Goal: Information Seeking & Learning: Learn about a topic

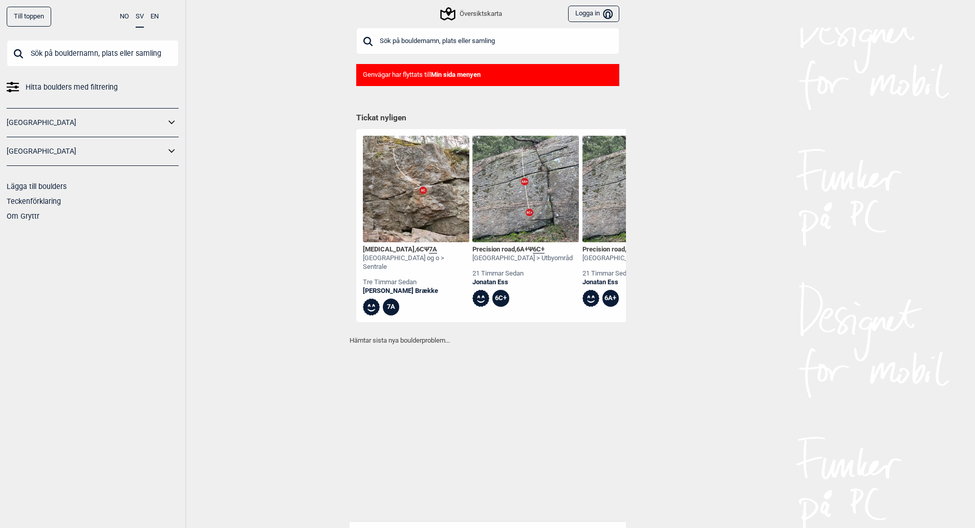
click at [92, 55] on input "text" at bounding box center [93, 53] width 172 height 27
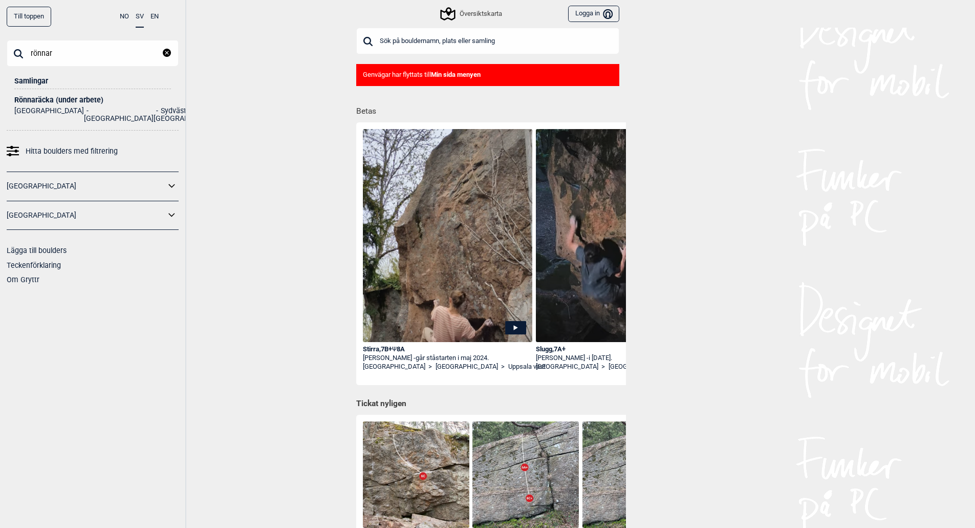
type input "rönnar"
click at [44, 99] on div "Rönnaräcka (under arbete)" at bounding box center [92, 100] width 157 height 8
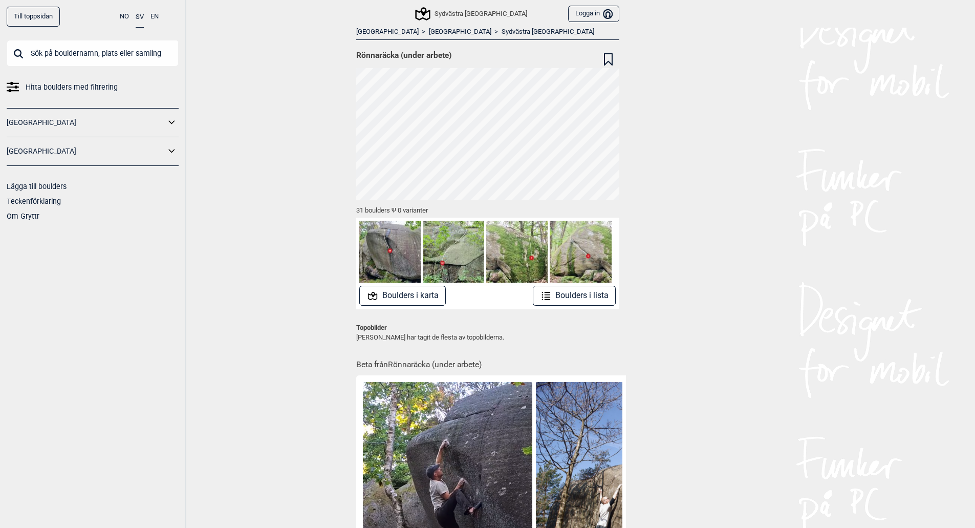
click at [401, 295] on button "Boulders i karta" at bounding box center [402, 296] width 87 height 20
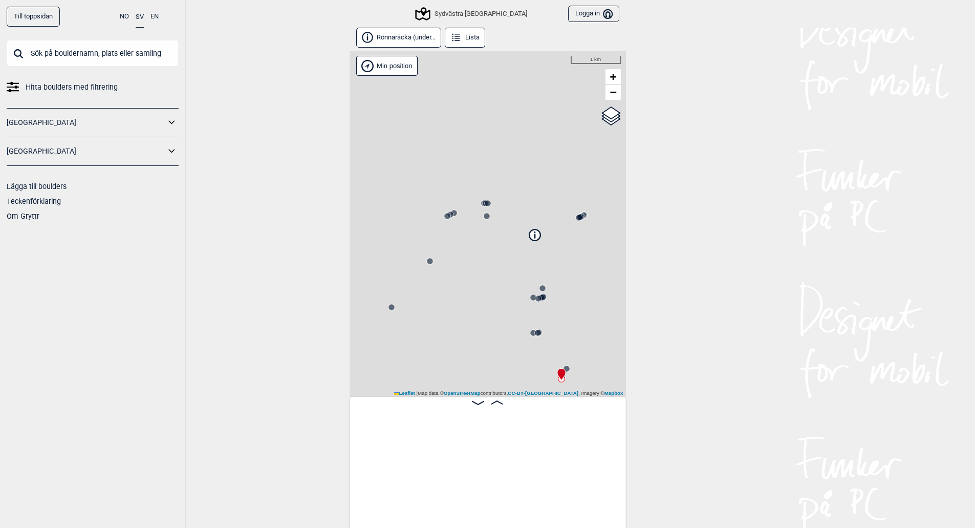
scroll to position [0, 80]
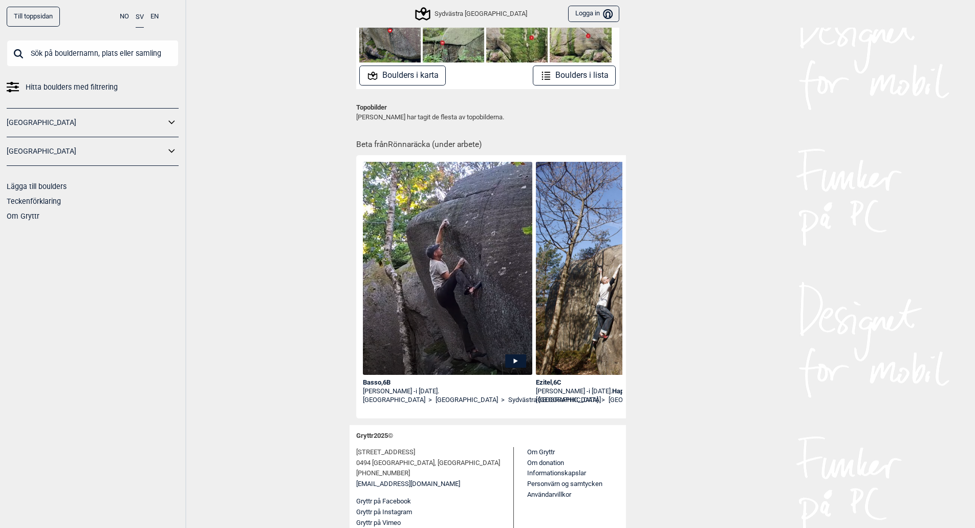
click at [377, 381] on div "Basso , 6B" at bounding box center [448, 382] width 170 height 9
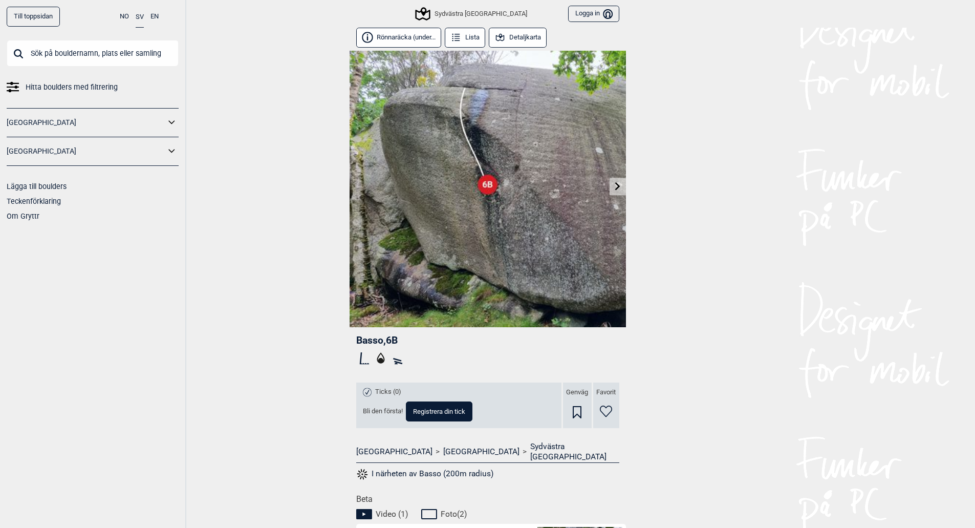
click at [614, 186] on icon at bounding box center [618, 186] width 8 height 8
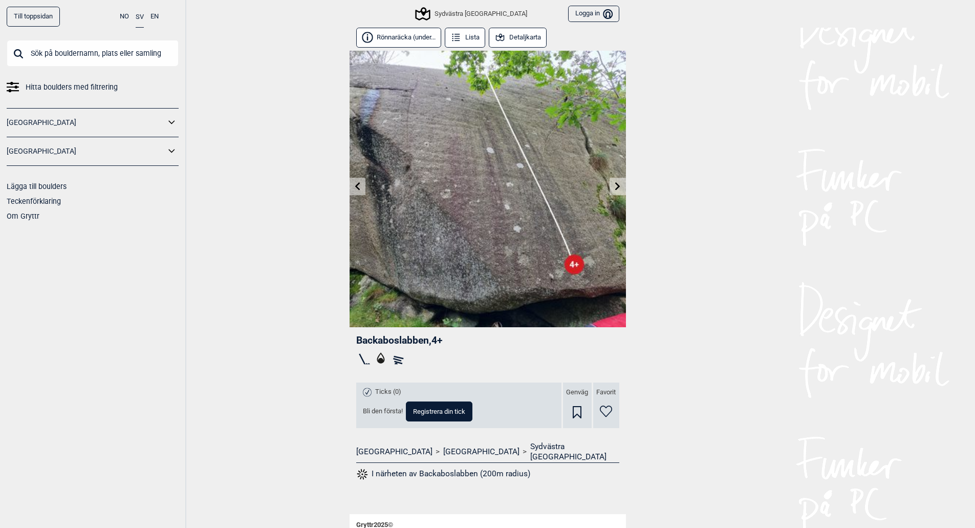
click at [358, 185] on icon at bounding box center [357, 186] width 5 height 8
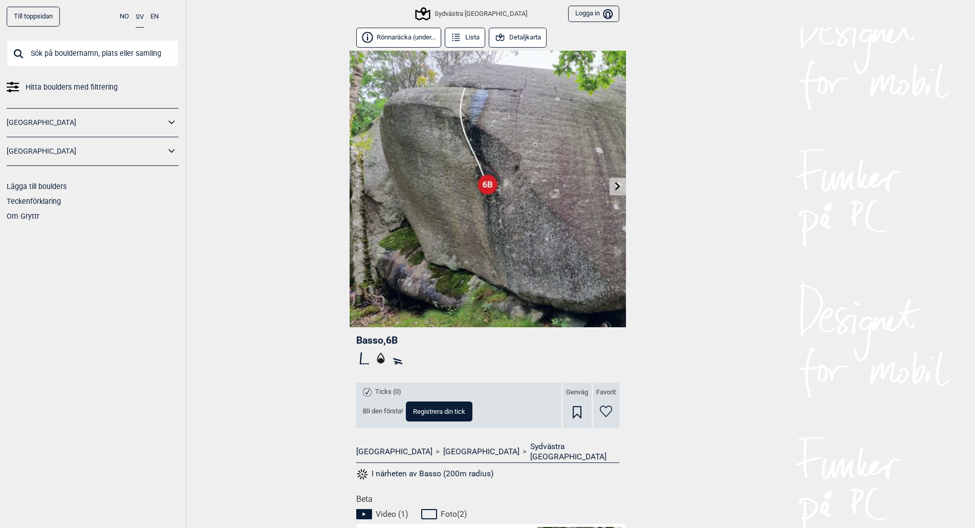
click at [517, 35] on button "Detaljkarta" at bounding box center [518, 38] width 58 height 20
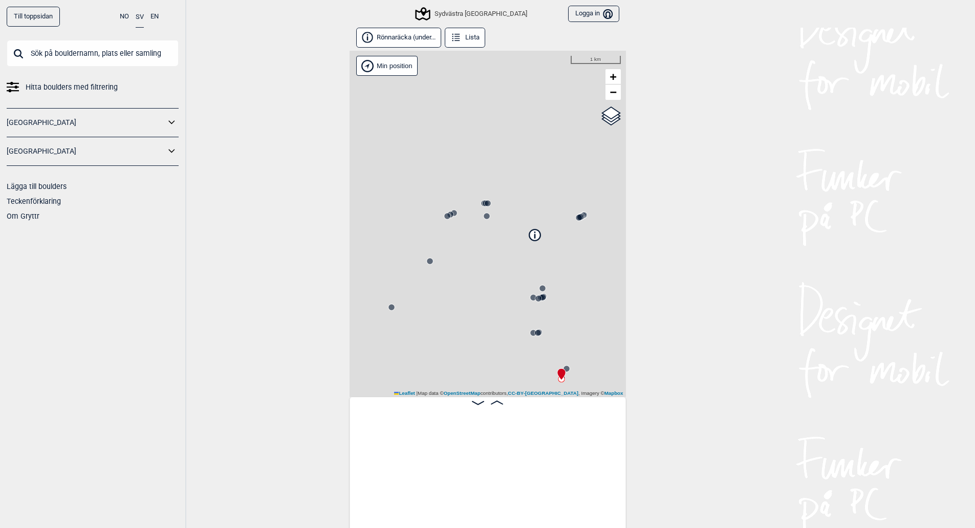
scroll to position [0, 80]
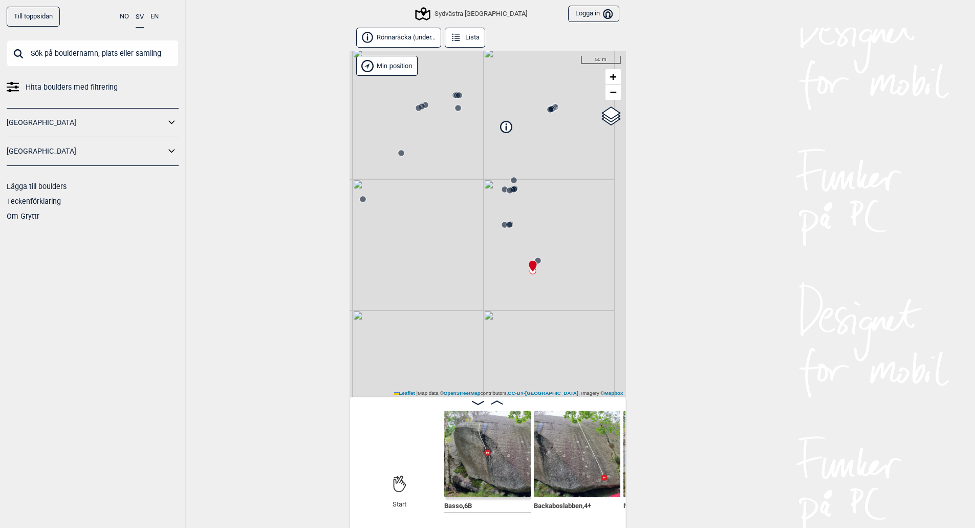
drag, startPoint x: 579, startPoint y: 338, endPoint x: 548, endPoint y: 223, distance: 119.2
click at [548, 223] on div "Sydvästra [GEOGRAPHIC_DATA] Min position 50 m + − OpenStreetMap Google satellit…" at bounding box center [488, 224] width 276 height 346
drag, startPoint x: 479, startPoint y: 162, endPoint x: 541, endPoint y: 284, distance: 137.1
click at [541, 284] on div "Sydvästra [GEOGRAPHIC_DATA] Min position 10 m + − OpenStreetMap Google satellit…" at bounding box center [488, 224] width 276 height 346
drag, startPoint x: 487, startPoint y: 155, endPoint x: 493, endPoint y: 286, distance: 131.7
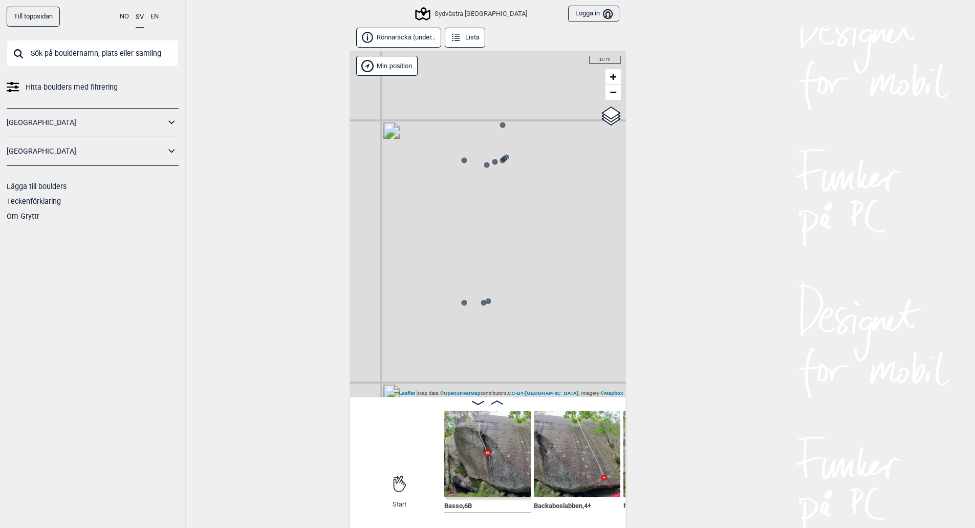
click at [493, 286] on div "Sydvästra [GEOGRAPHIC_DATA] Min position 10 m + − OpenStreetMap Google satellit…" at bounding box center [488, 224] width 276 height 346
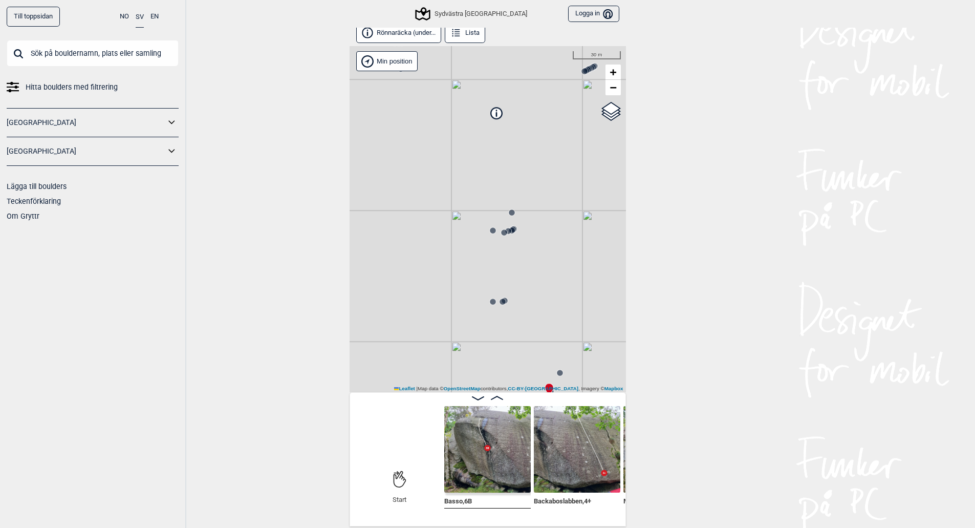
scroll to position [6, 0]
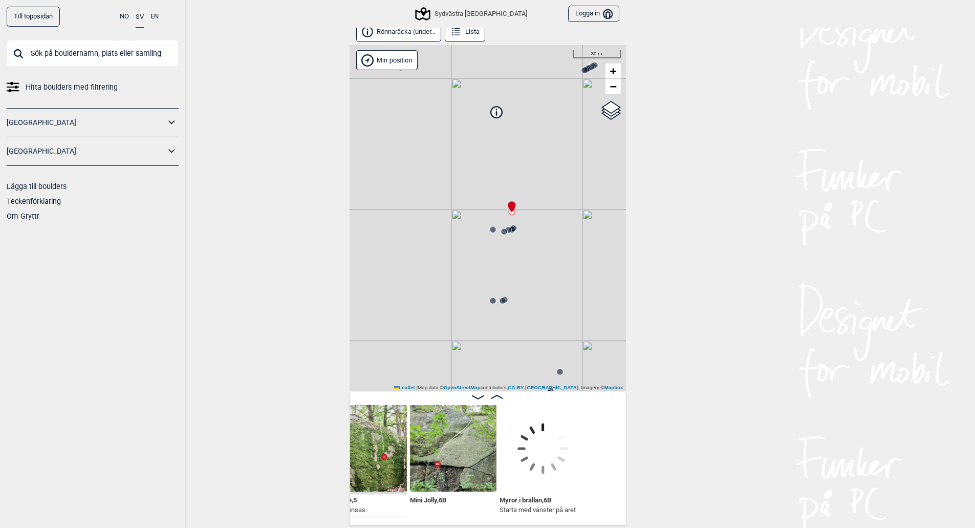
scroll to position [0, 1304]
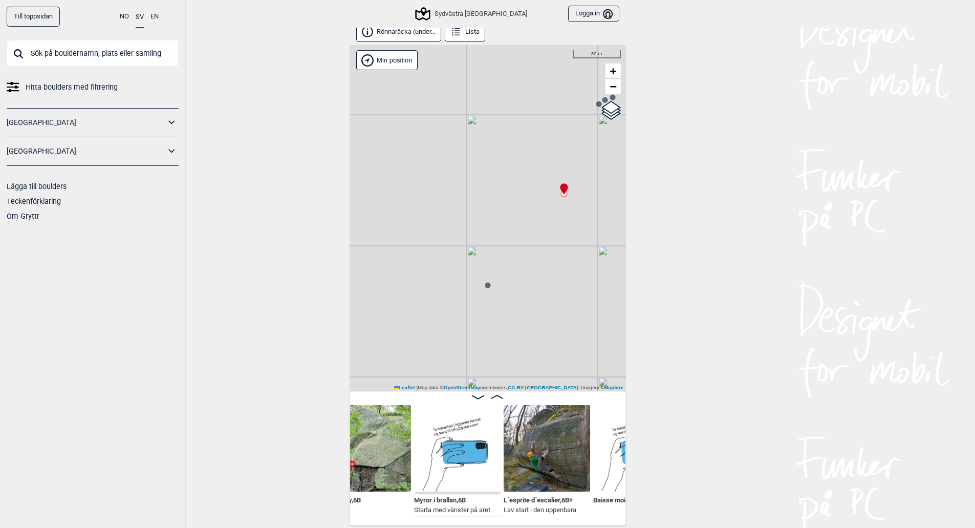
scroll to position [0, 1371]
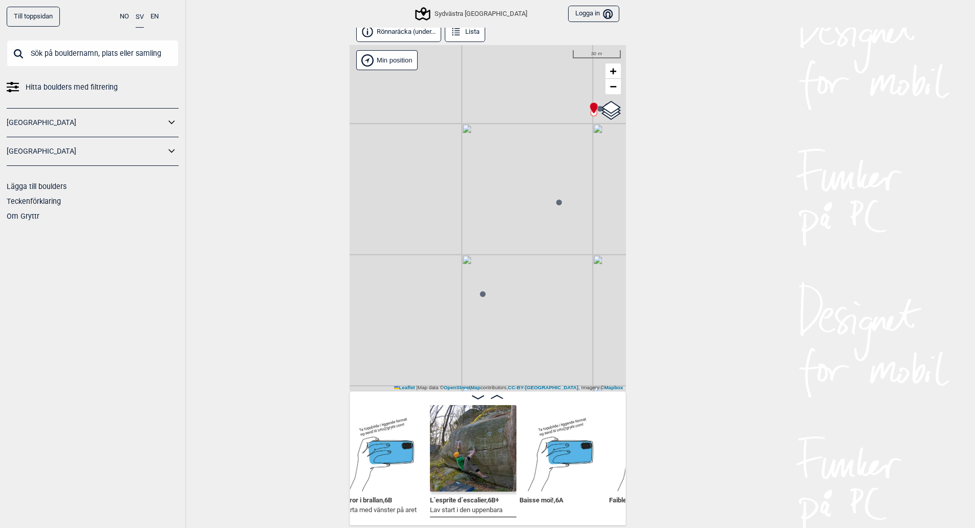
scroll to position [0, 1457]
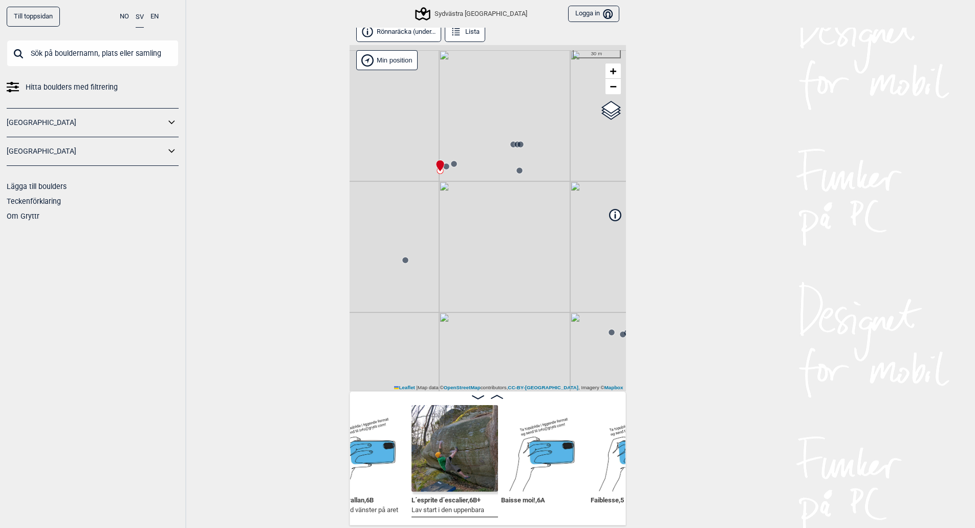
drag, startPoint x: 566, startPoint y: 284, endPoint x: 416, endPoint y: 335, distance: 158.5
click at [416, 335] on div "Sydvästra [GEOGRAPHIC_DATA] Min position 30 m + − OpenStreetMap Google satellit…" at bounding box center [488, 218] width 276 height 346
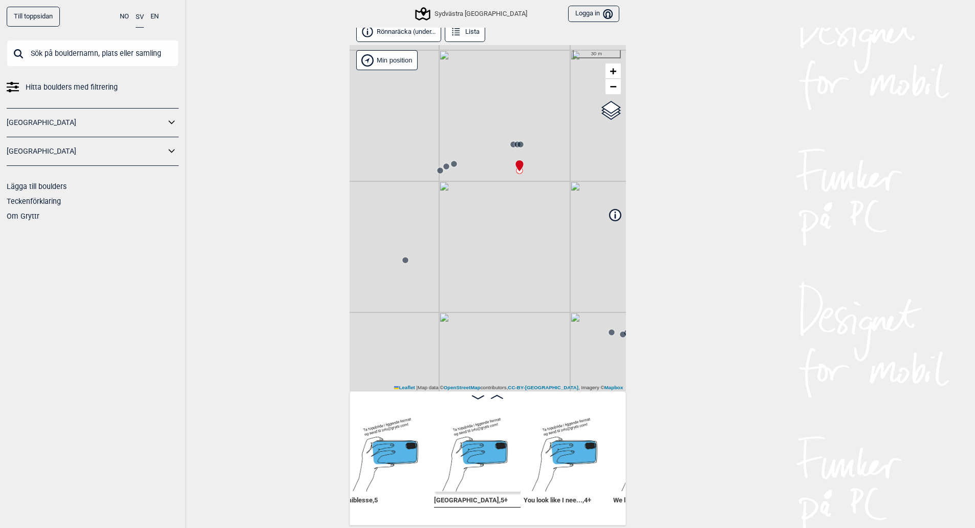
scroll to position [0, 1722]
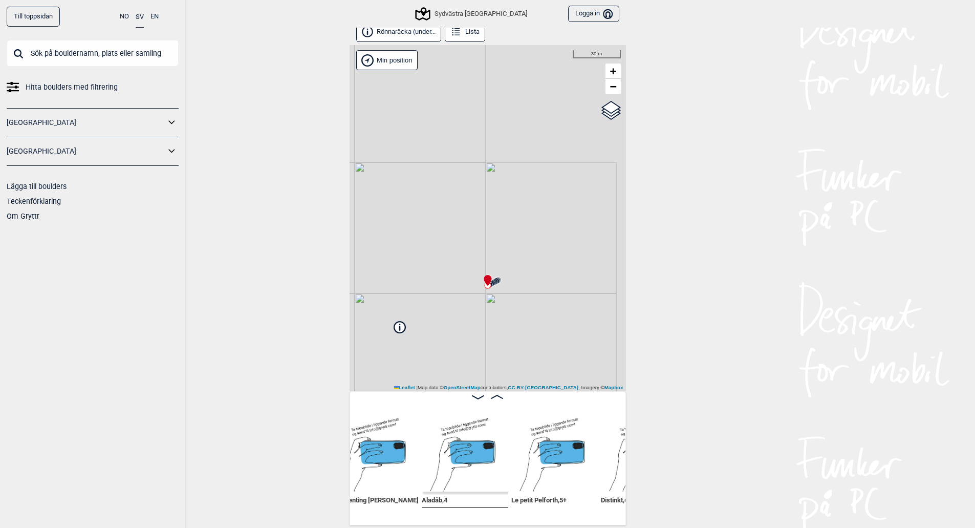
scroll to position [0, 2080]
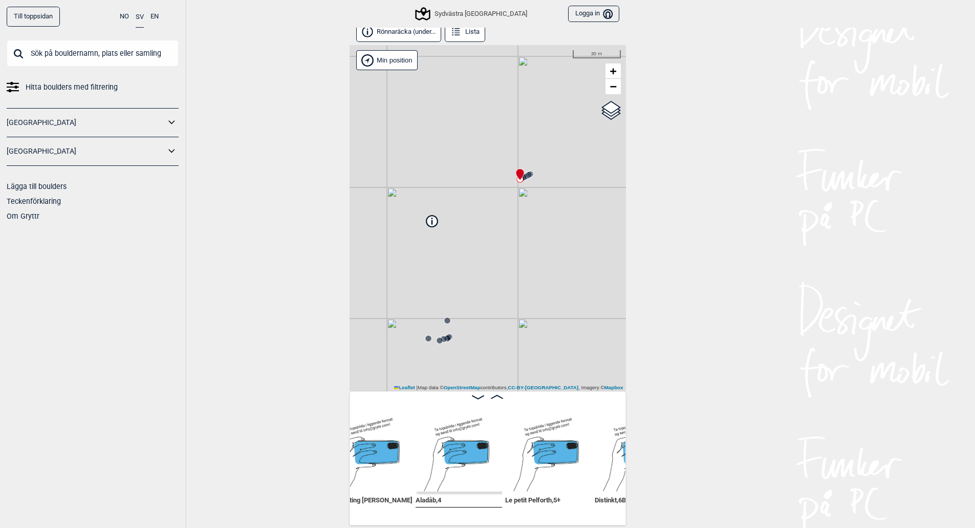
drag, startPoint x: 534, startPoint y: 299, endPoint x: 559, endPoint y: 214, distance: 88.1
click at [559, 214] on div "Sydvästra [GEOGRAPHIC_DATA] Min position 30 m + − OpenStreetMap Google satellit…" at bounding box center [488, 218] width 276 height 346
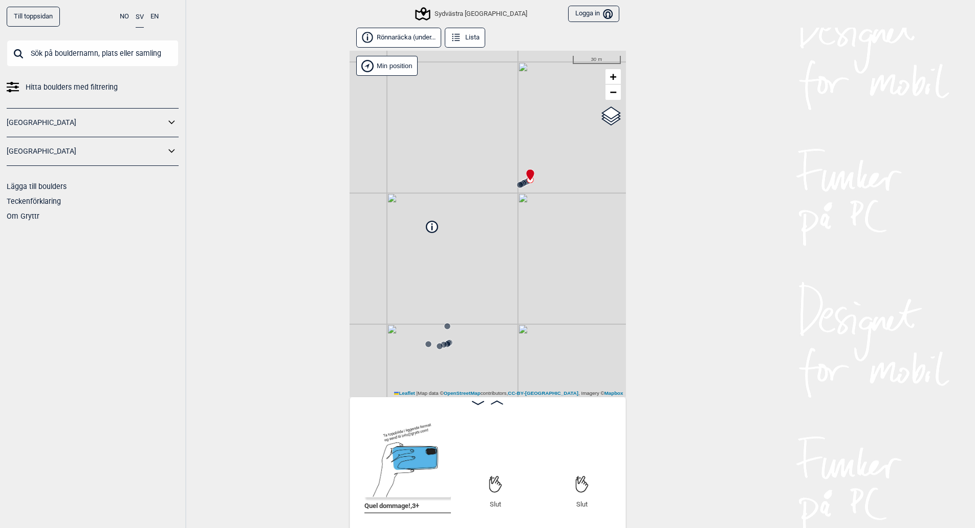
click at [234, 152] on div "Till toppsidan NO SV EN Hitta boulders med filtrering [GEOGRAPHIC_DATA] [GEOGRA…" at bounding box center [487, 264] width 975 height 528
